Goal: Task Accomplishment & Management: Use online tool/utility

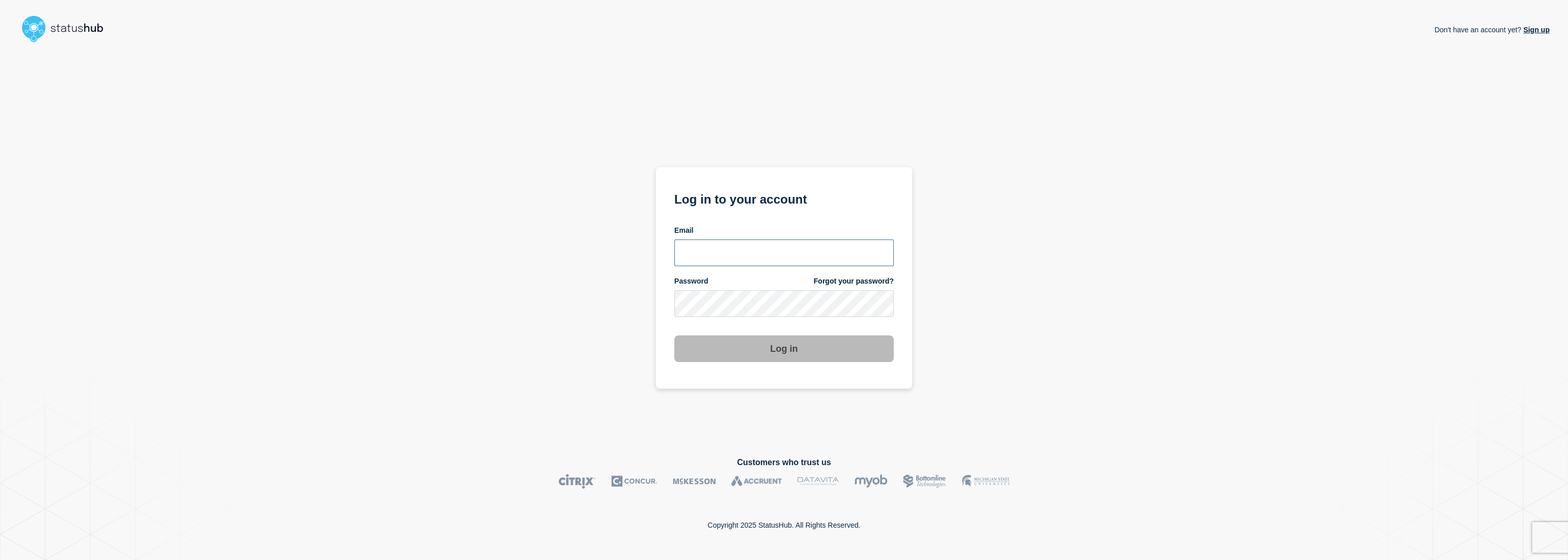
type input "lars.kjellberg@ist.com"
click at [799, 356] on button "Log in" at bounding box center [784, 349] width 220 height 27
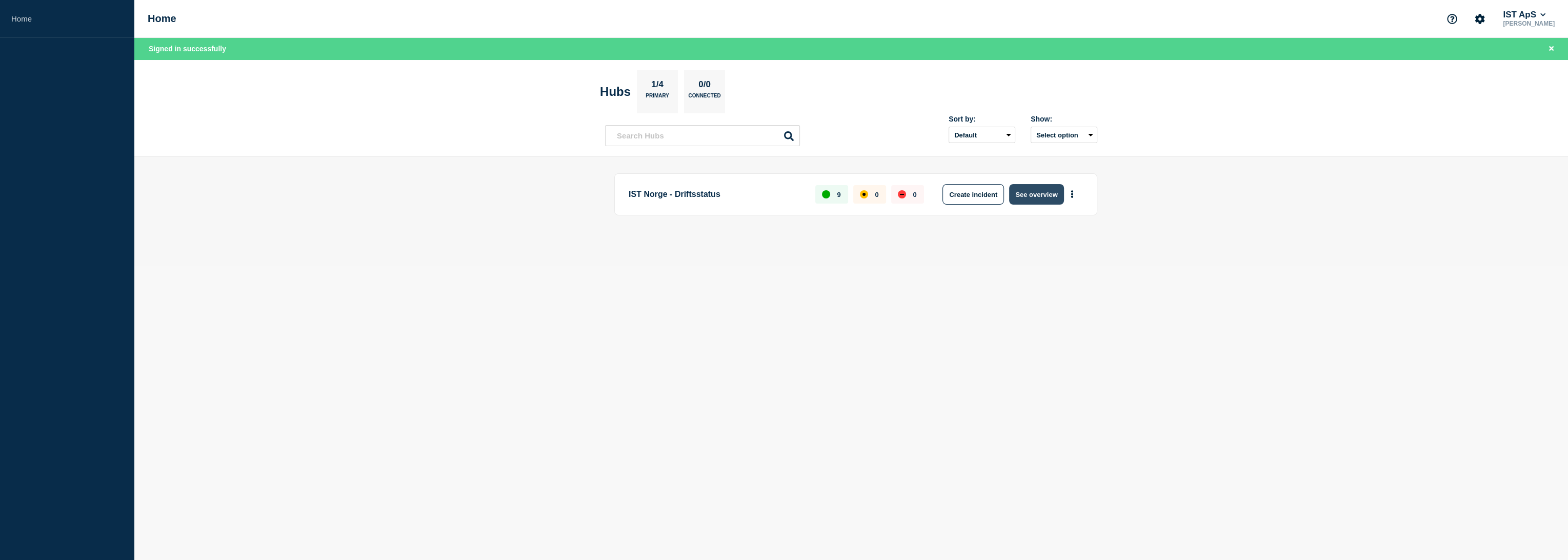
click at [1034, 200] on button "See overview" at bounding box center [1036, 194] width 54 height 21
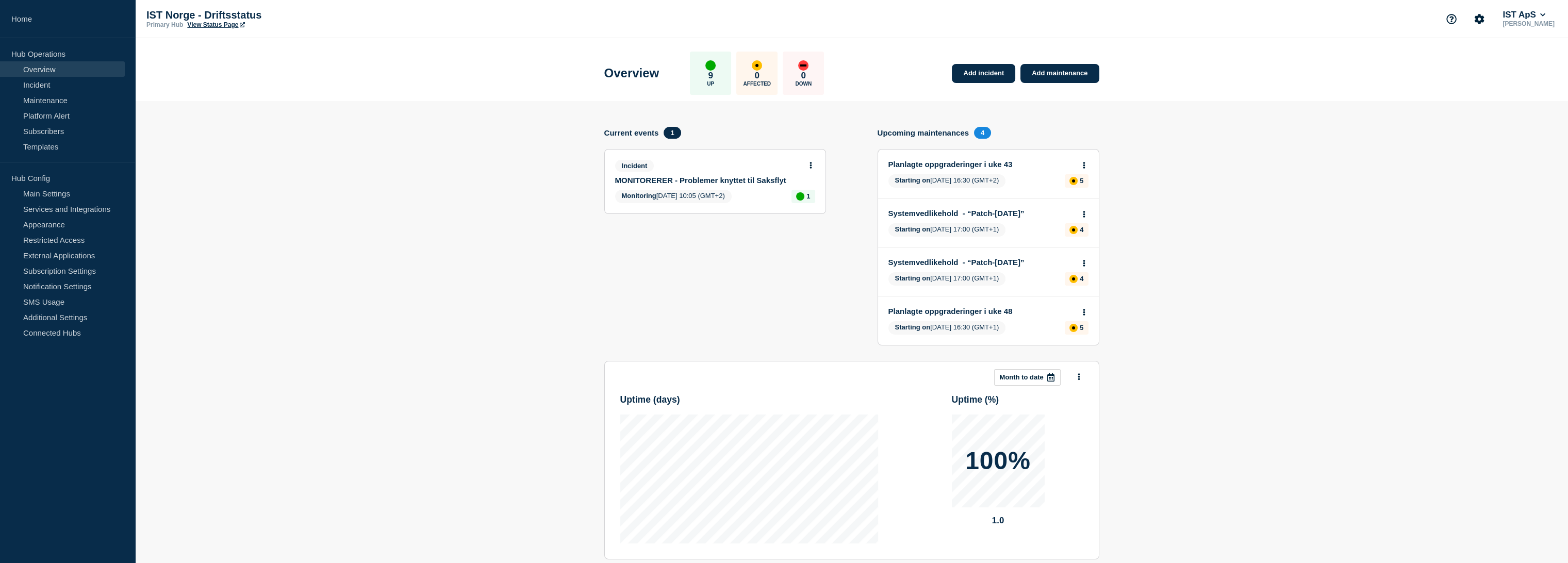
click at [810, 162] on icon at bounding box center [811, 165] width 2 height 7
click at [812, 206] on link "Update incident" at bounding box center [810, 202] width 50 height 8
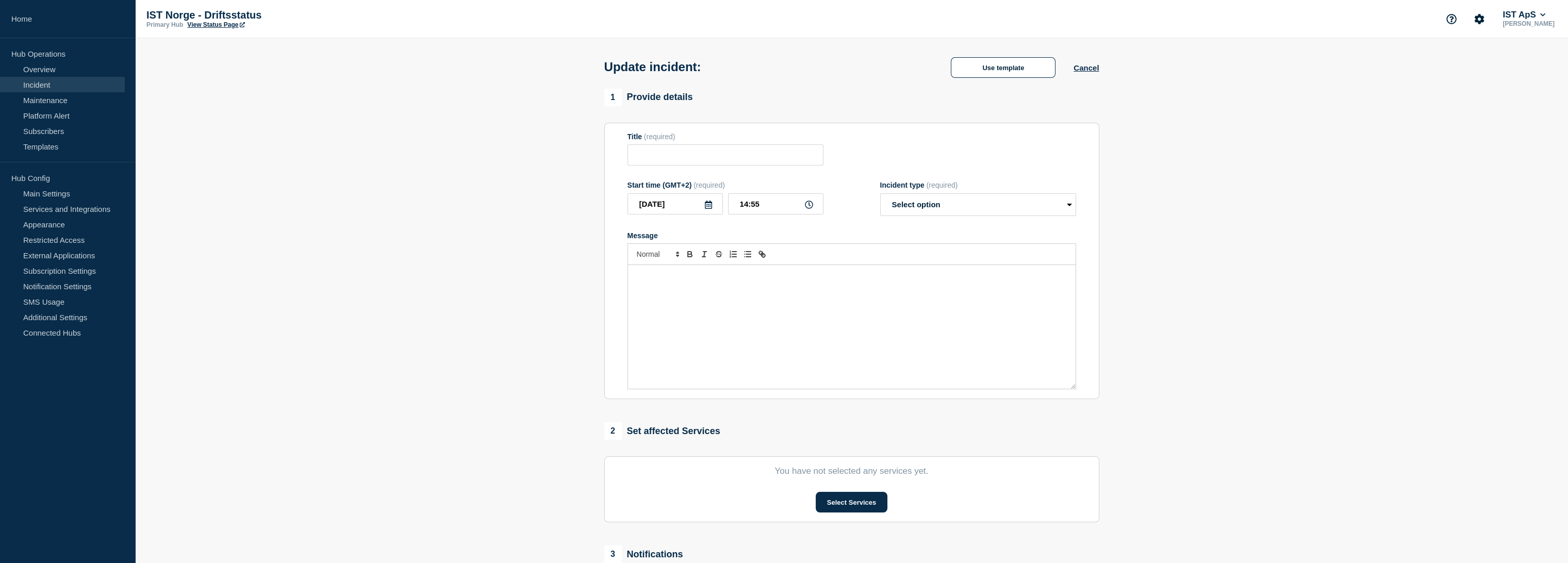
type input "MONITORERER - Problemer knyttet til Saksflyt"
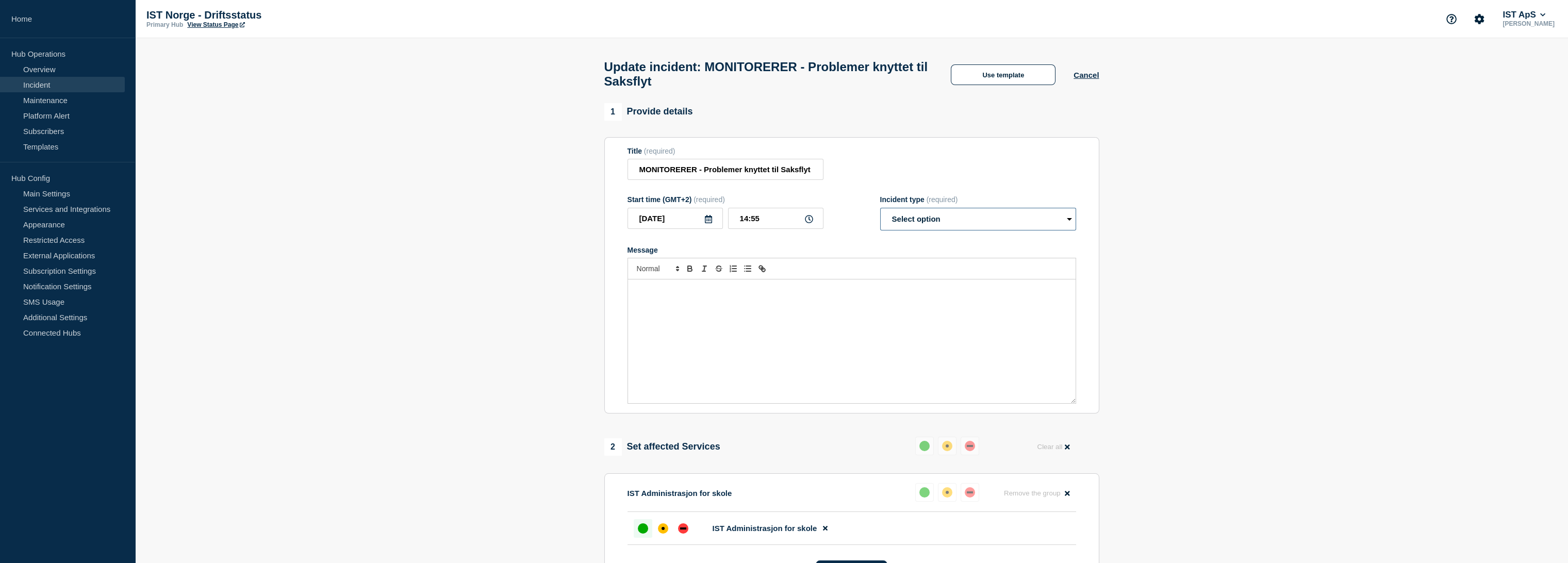
click at [986, 221] on select "Select option Investigating Identified Monitoring Resolved" at bounding box center [978, 218] width 196 height 23
select select "resolved"
click at [880, 214] on select "Select option Investigating Identified Monitoring Resolved" at bounding box center [978, 218] width 196 height 23
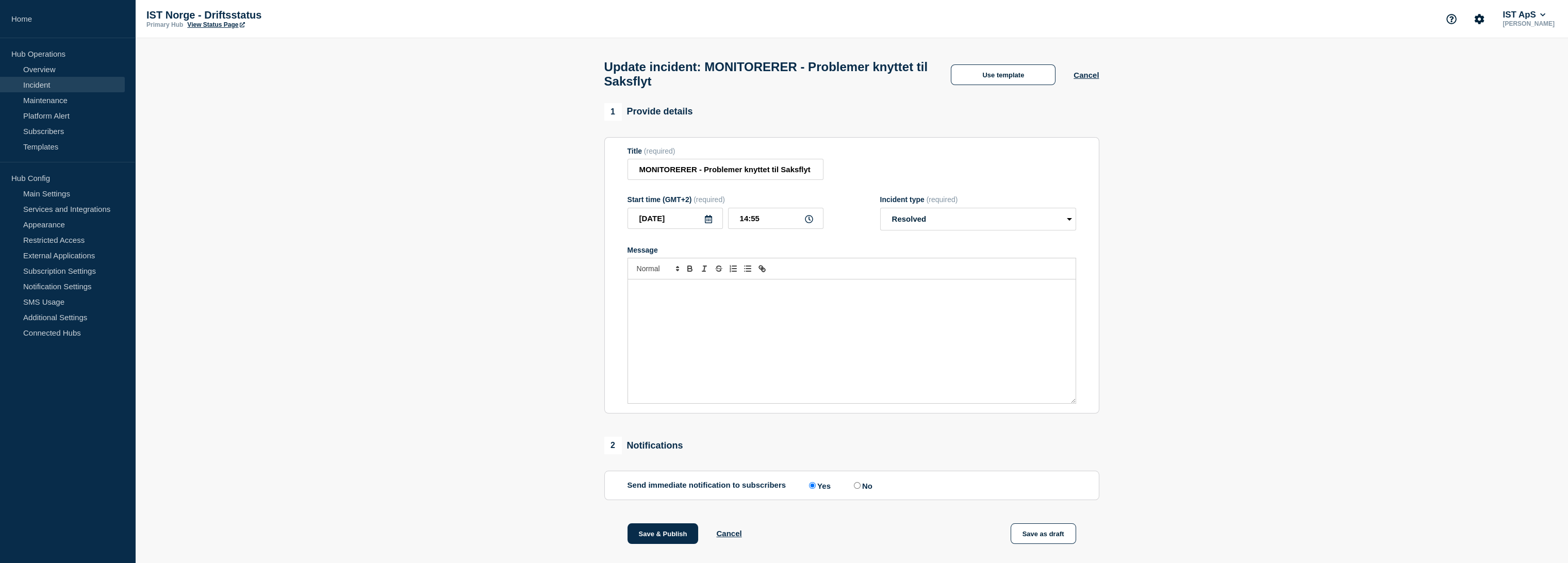
click at [821, 306] on div "Message" at bounding box center [851, 341] width 447 height 124
click at [858, 489] on input "No" at bounding box center [857, 485] width 7 height 7
radio input "true"
radio input "false"
click at [662, 538] on button "Save & Publish" at bounding box center [663, 534] width 71 height 21
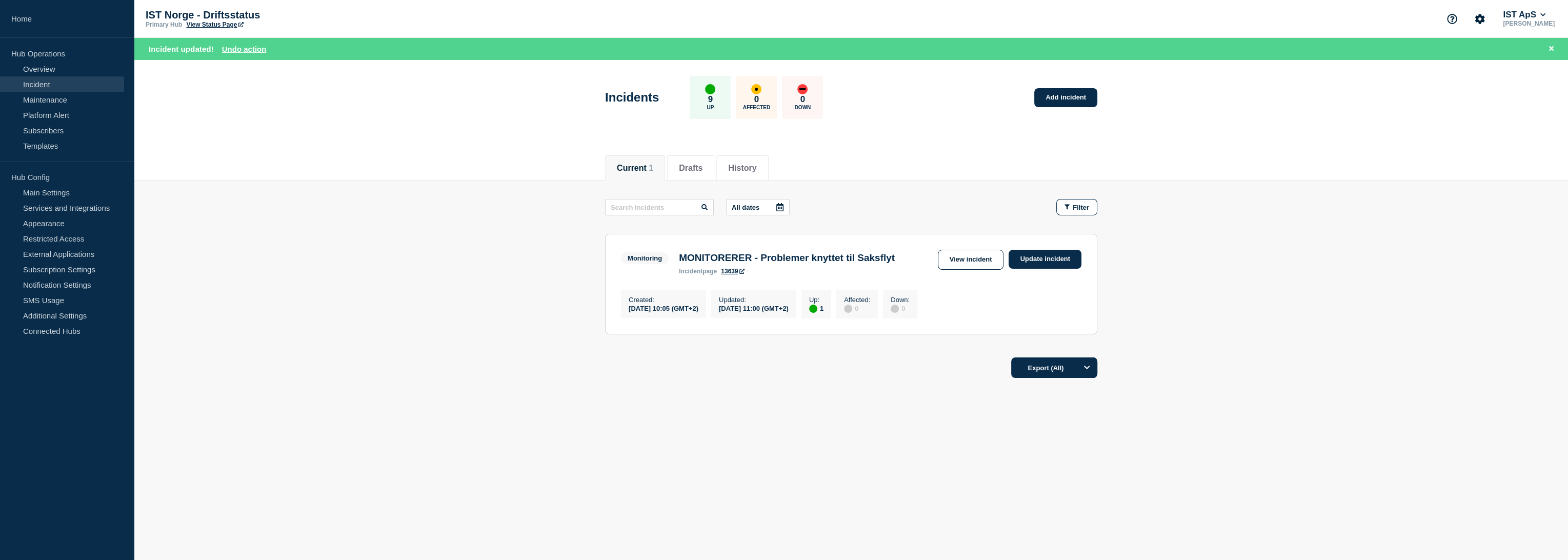
click at [206, 26] on link "View Status Page" at bounding box center [215, 25] width 57 height 7
